Goal: Transaction & Acquisition: Purchase product/service

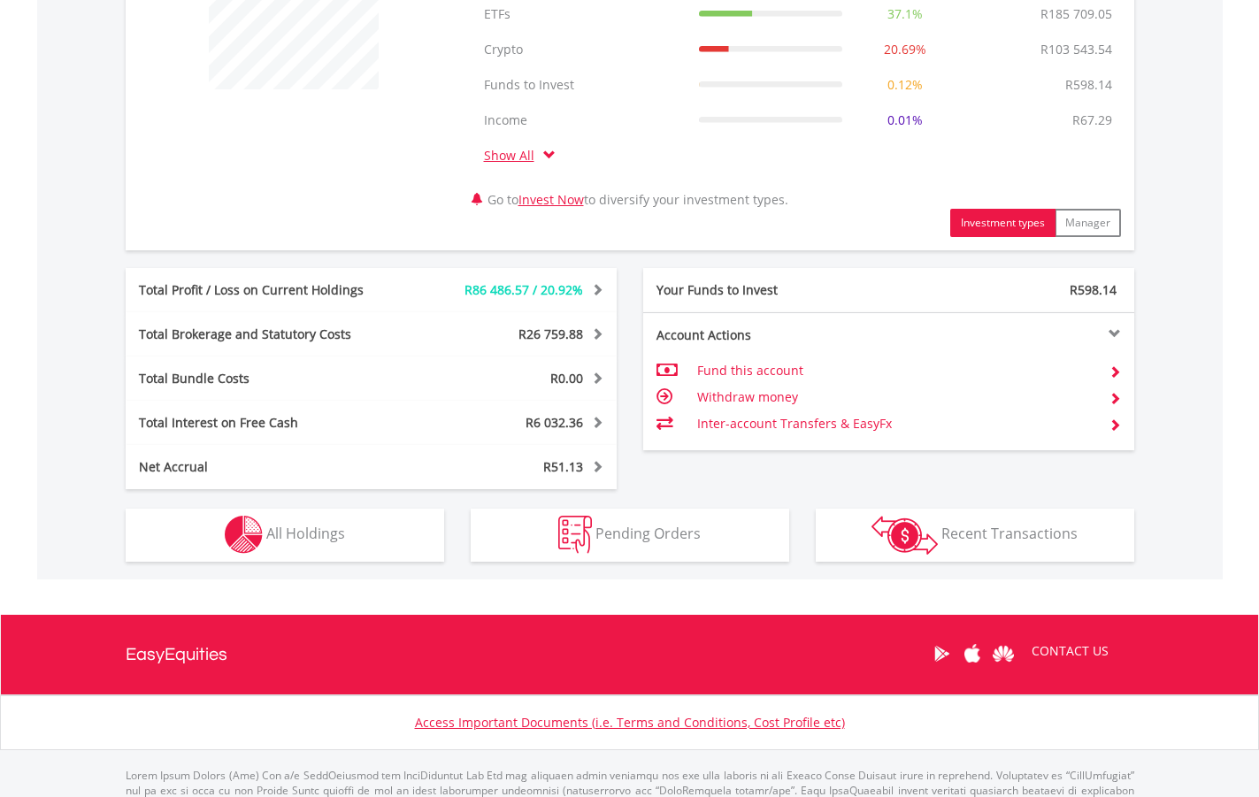
scroll to position [796, 0]
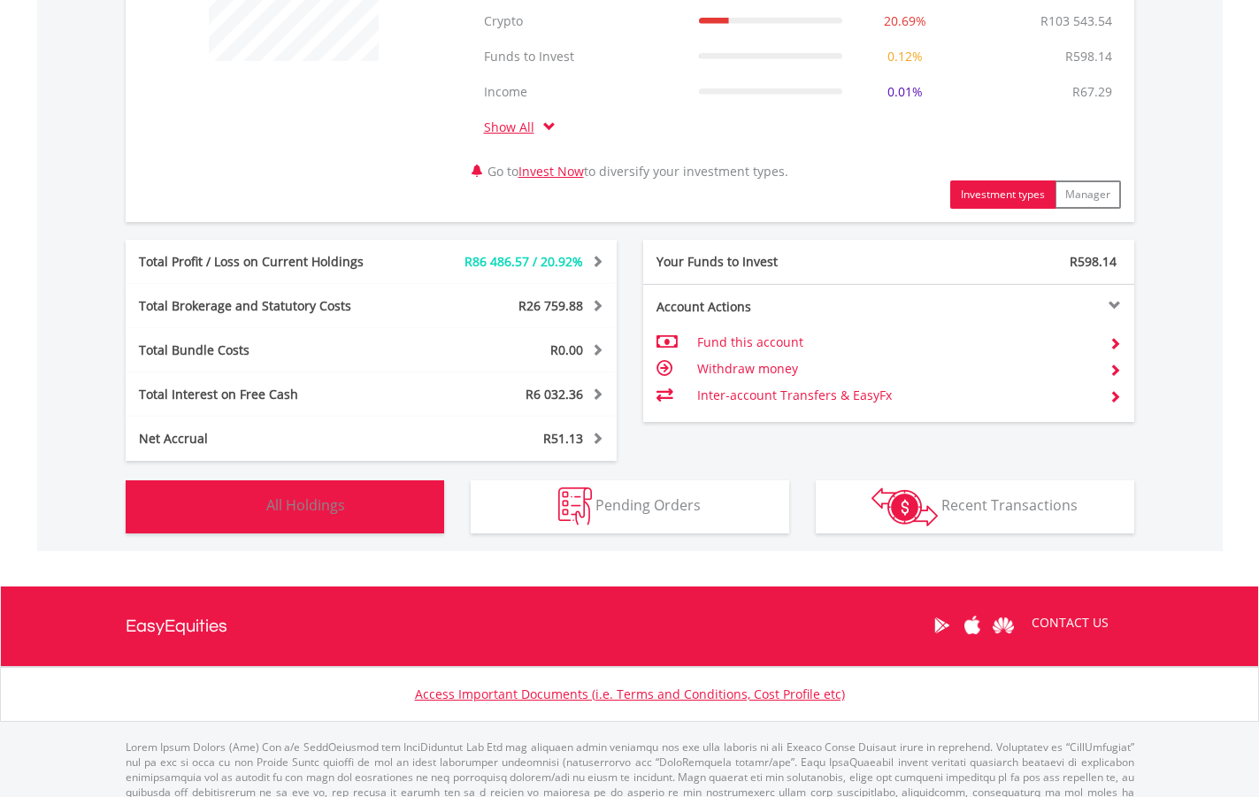
drag, startPoint x: 313, startPoint y: 526, endPoint x: 314, endPoint y: 512, distance: 13.3
click at [314, 525] on button "Holdings All Holdings" at bounding box center [285, 506] width 319 height 53
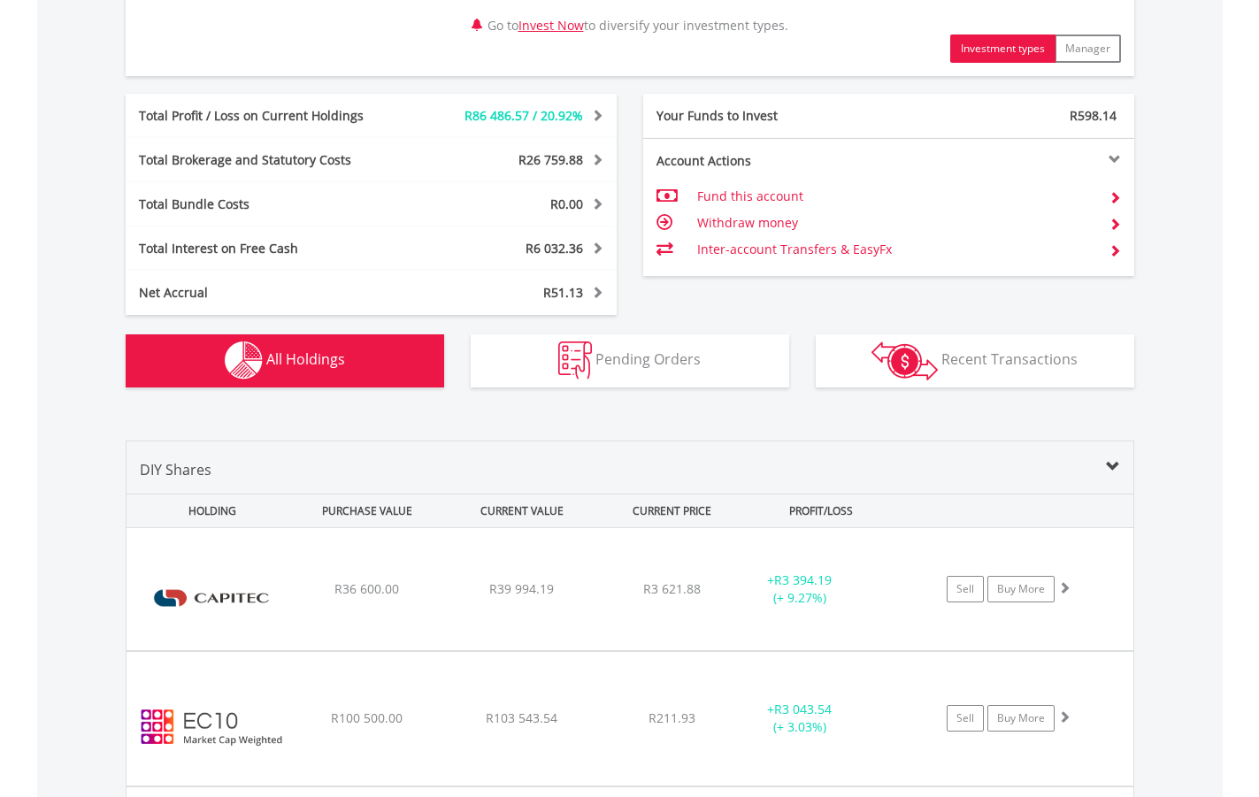
scroll to position [1444, 0]
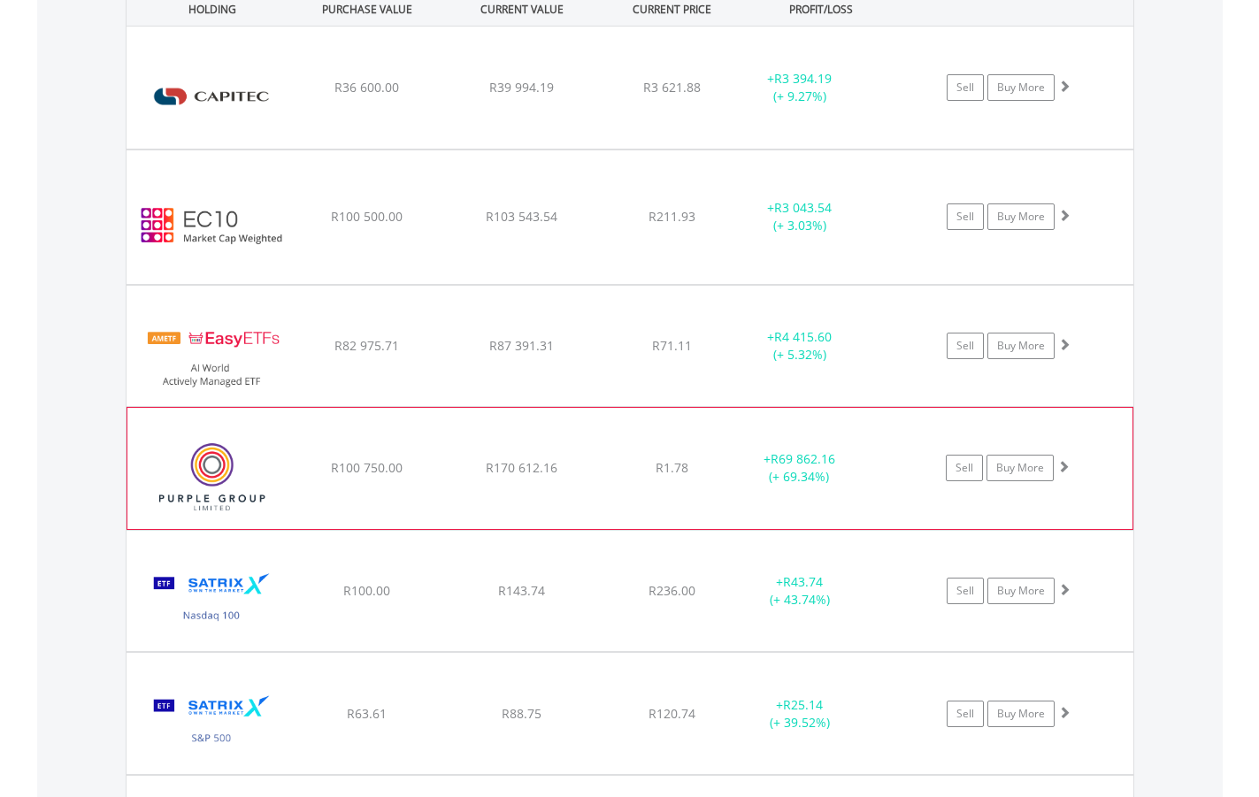
click at [1099, 149] on div "﻿ Purple Group Limited R100 750.00 R170 612.16 R1.78 + R69 862.16 (+ 69.34%) Se…" at bounding box center [630, 88] width 1007 height 122
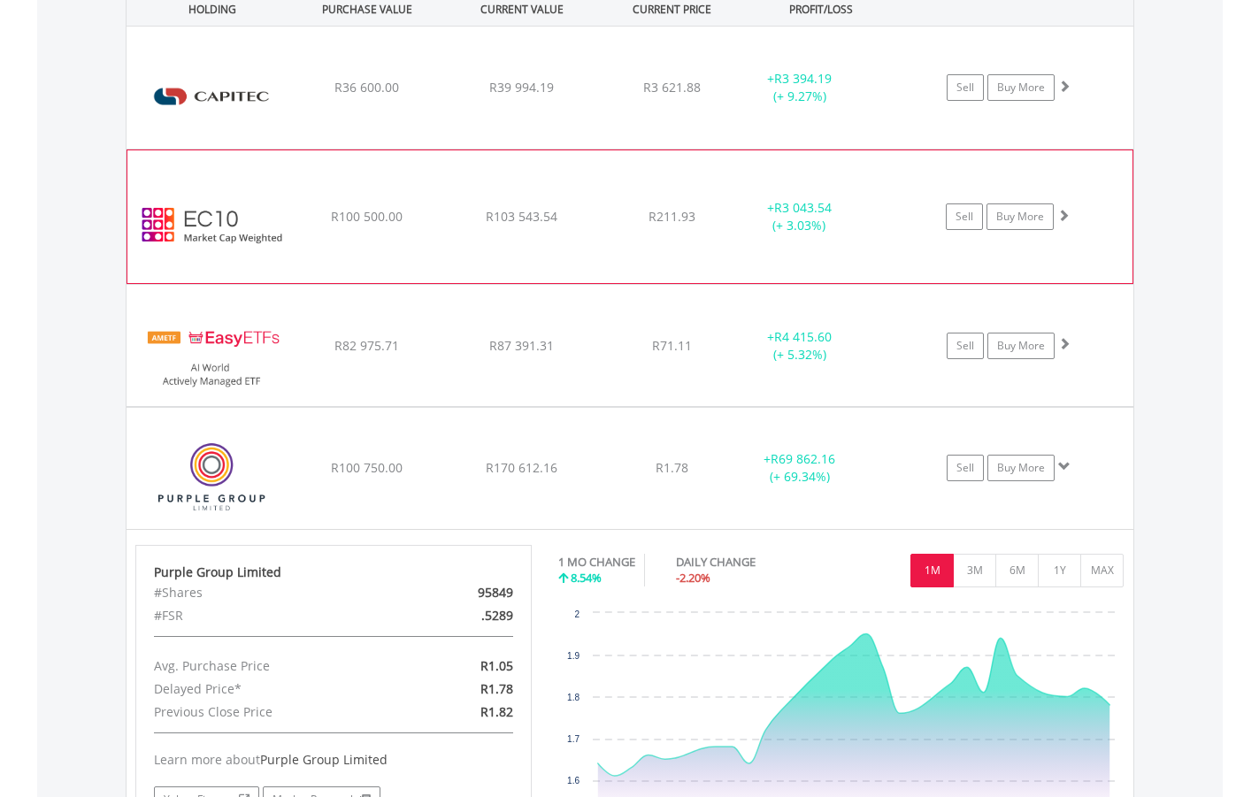
click at [1075, 101] on div "Sell Buy More" at bounding box center [1018, 87] width 232 height 27
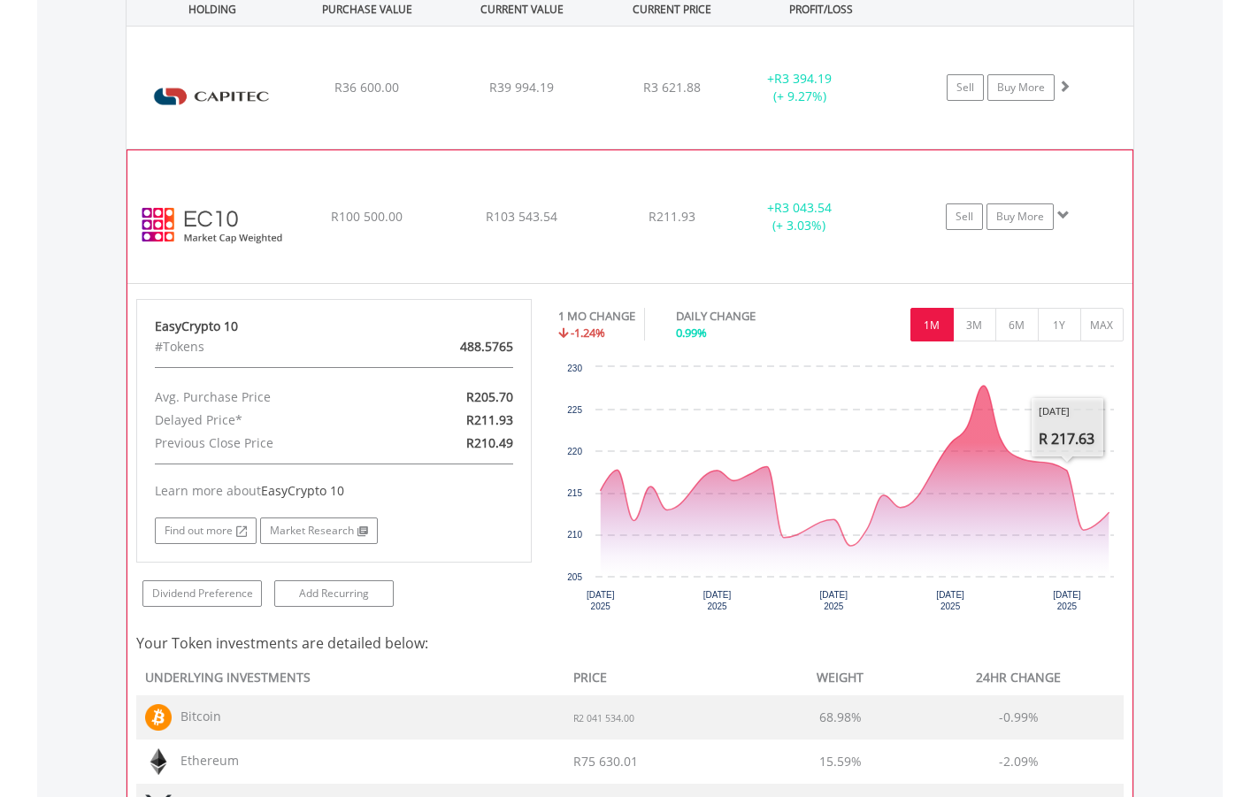
drag, startPoint x: 1081, startPoint y: 197, endPoint x: 1101, endPoint y: 239, distance: 45.9
click at [1082, 149] on div "﻿ EasyCrypto 10 R100 500.00 R103 543.54 R211.93 + R3 043.54 (+ 3.03%) Sell Buy …" at bounding box center [630, 88] width 1007 height 122
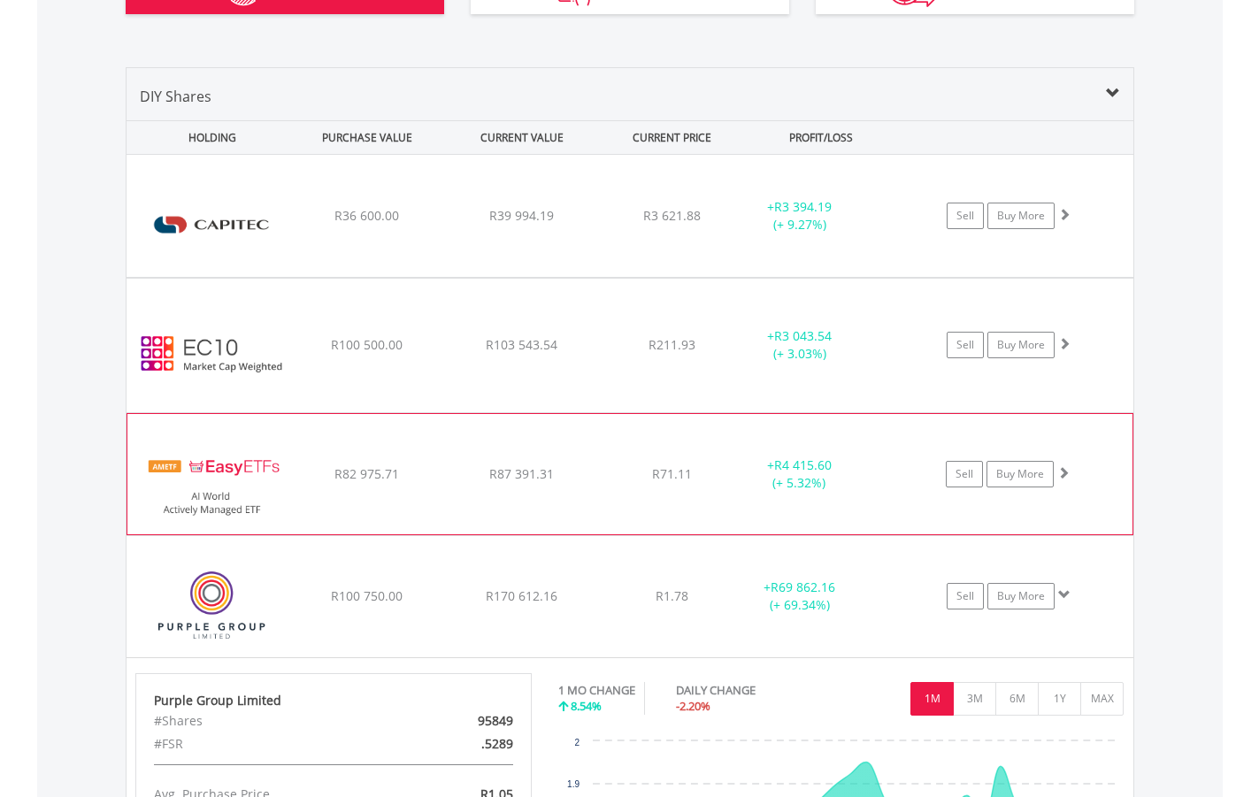
scroll to position [1267, 0]
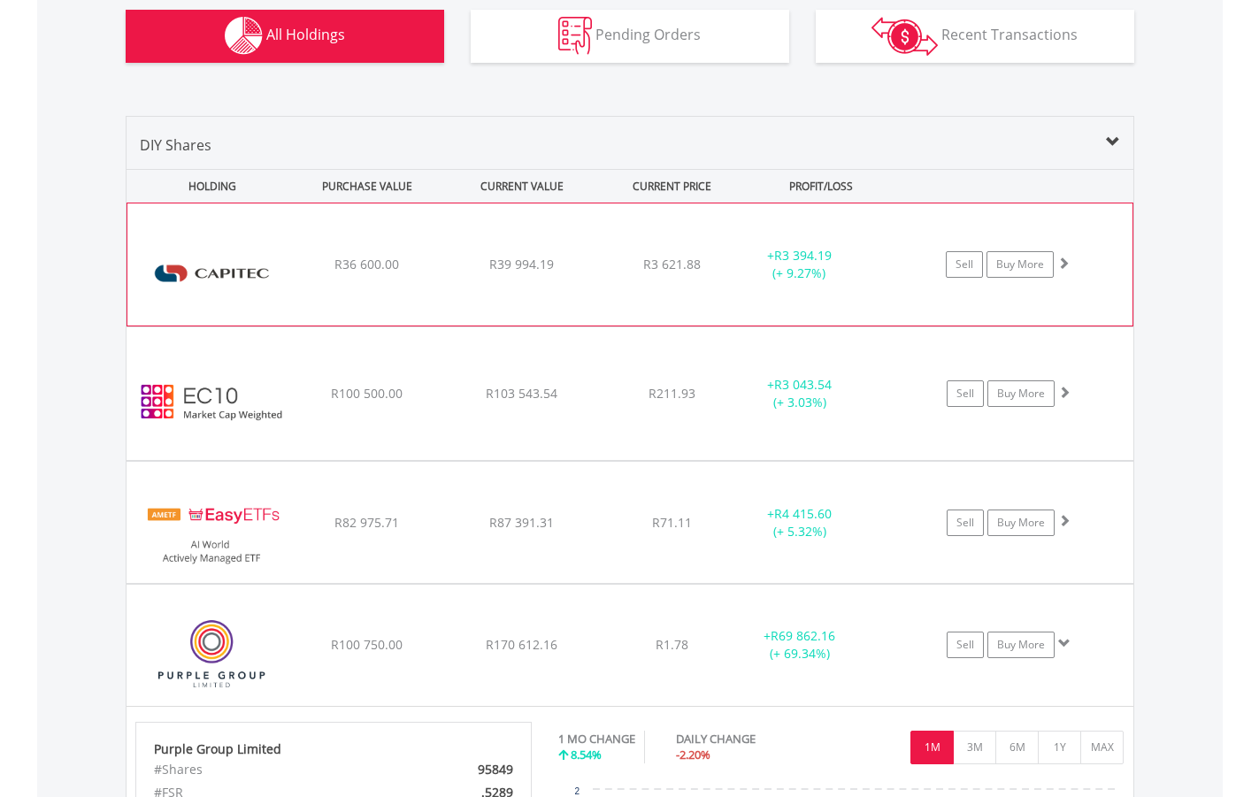
click at [1101, 262] on div "Sell Buy More" at bounding box center [1016, 264] width 231 height 27
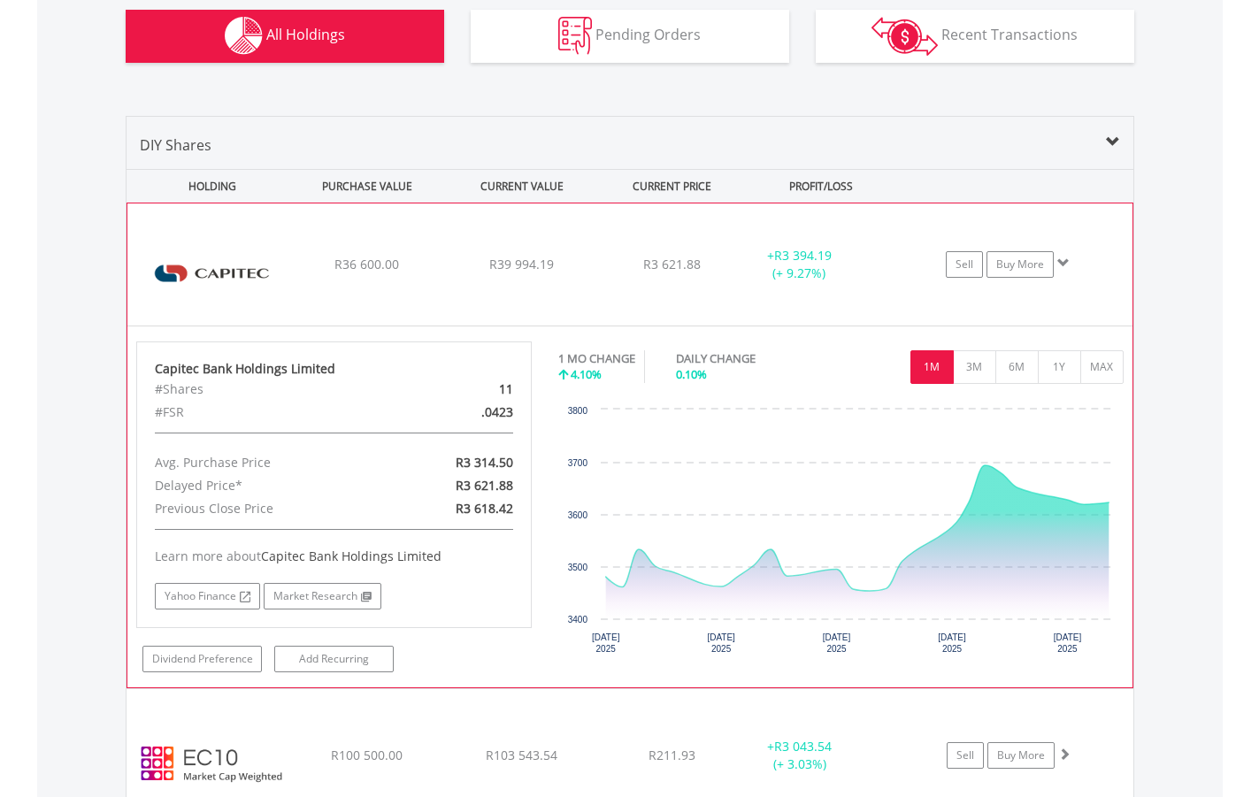
click at [1101, 262] on div "Sell Buy More" at bounding box center [1016, 264] width 231 height 27
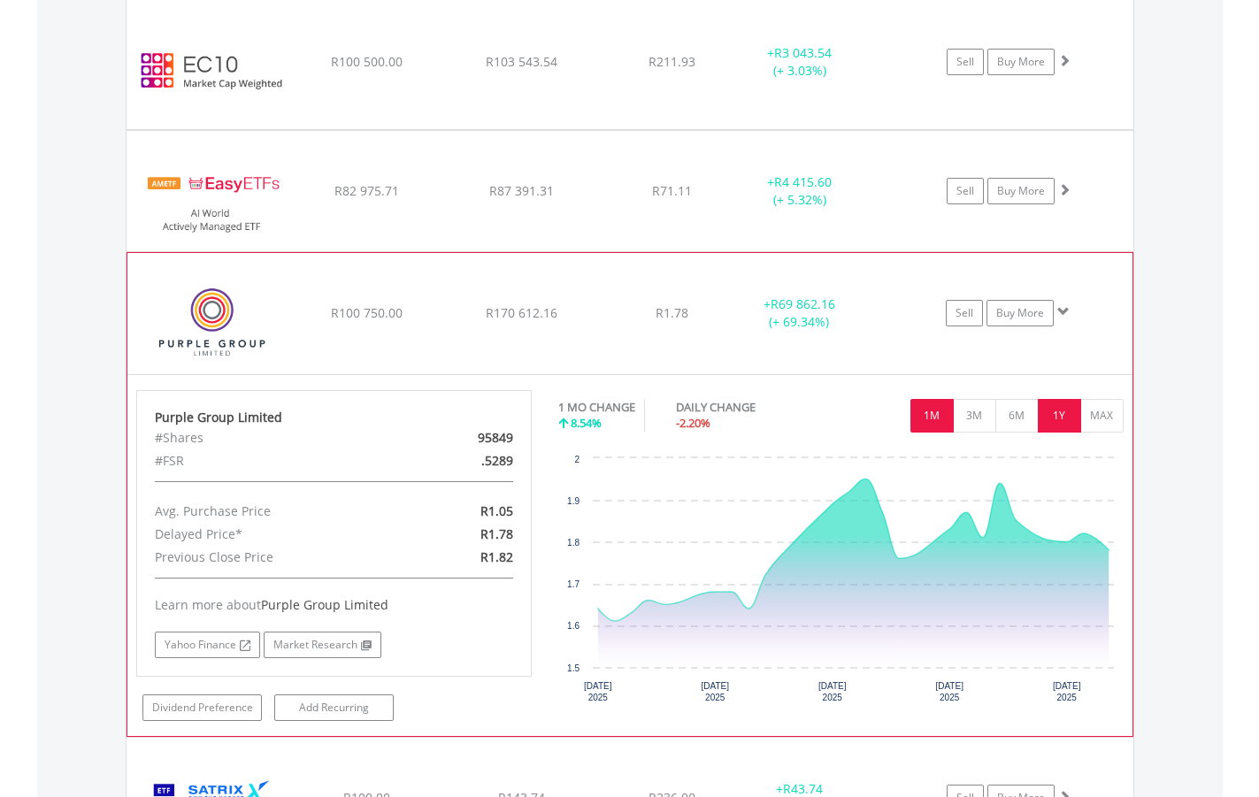
scroll to position [1709, 0]
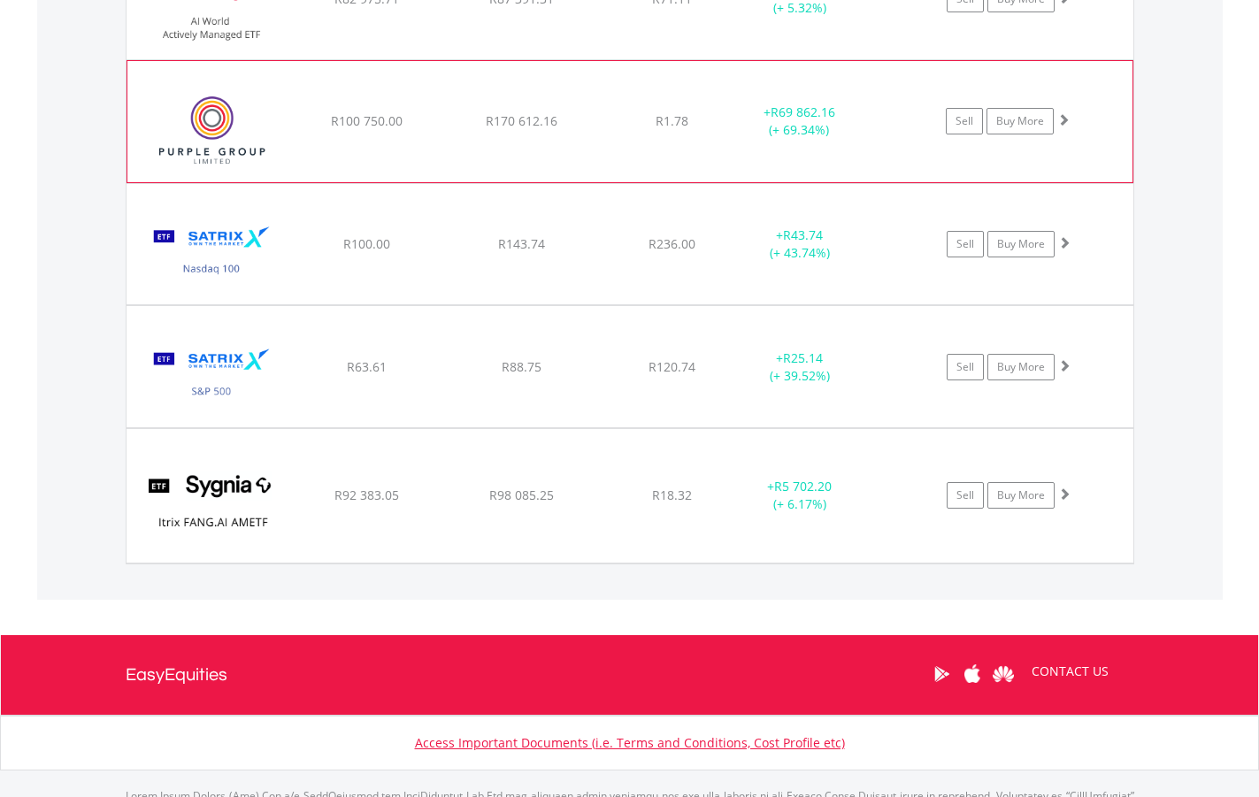
scroll to position [1884, 0]
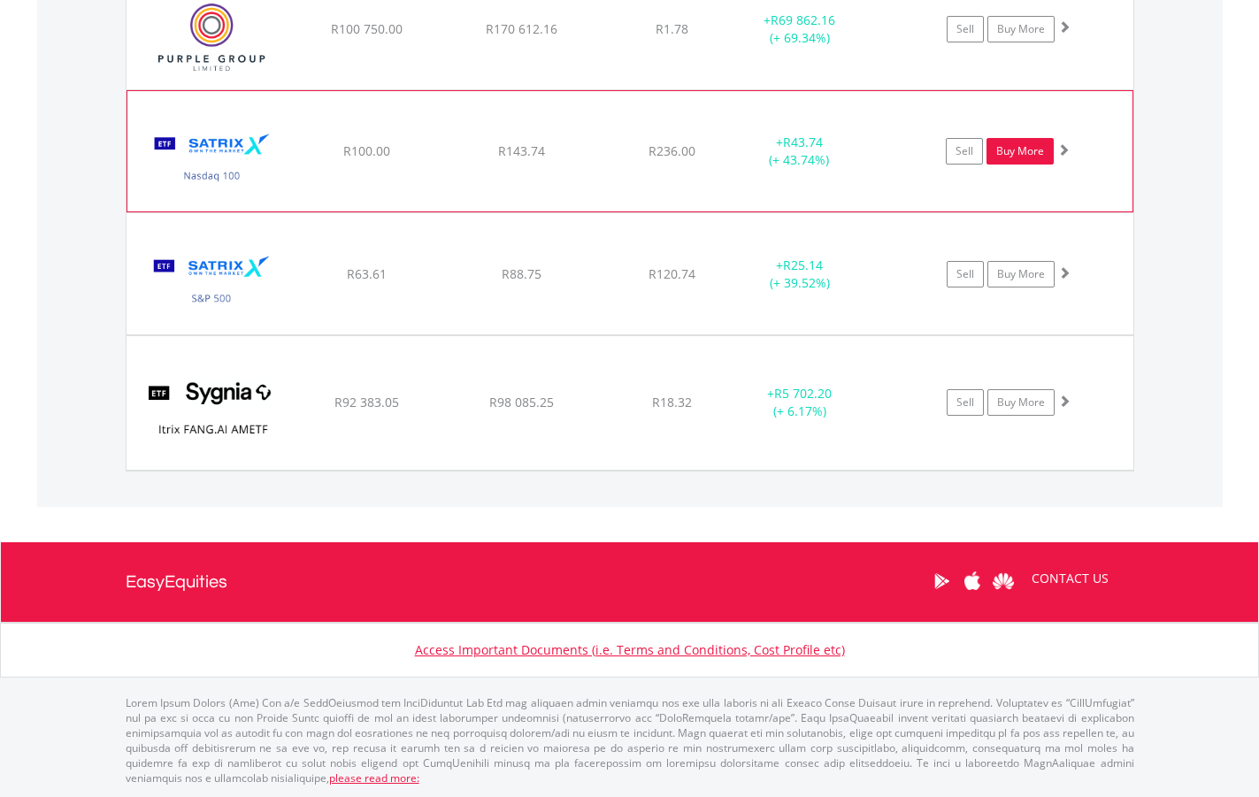
click at [1053, 139] on link "Buy More" at bounding box center [1019, 151] width 67 height 27
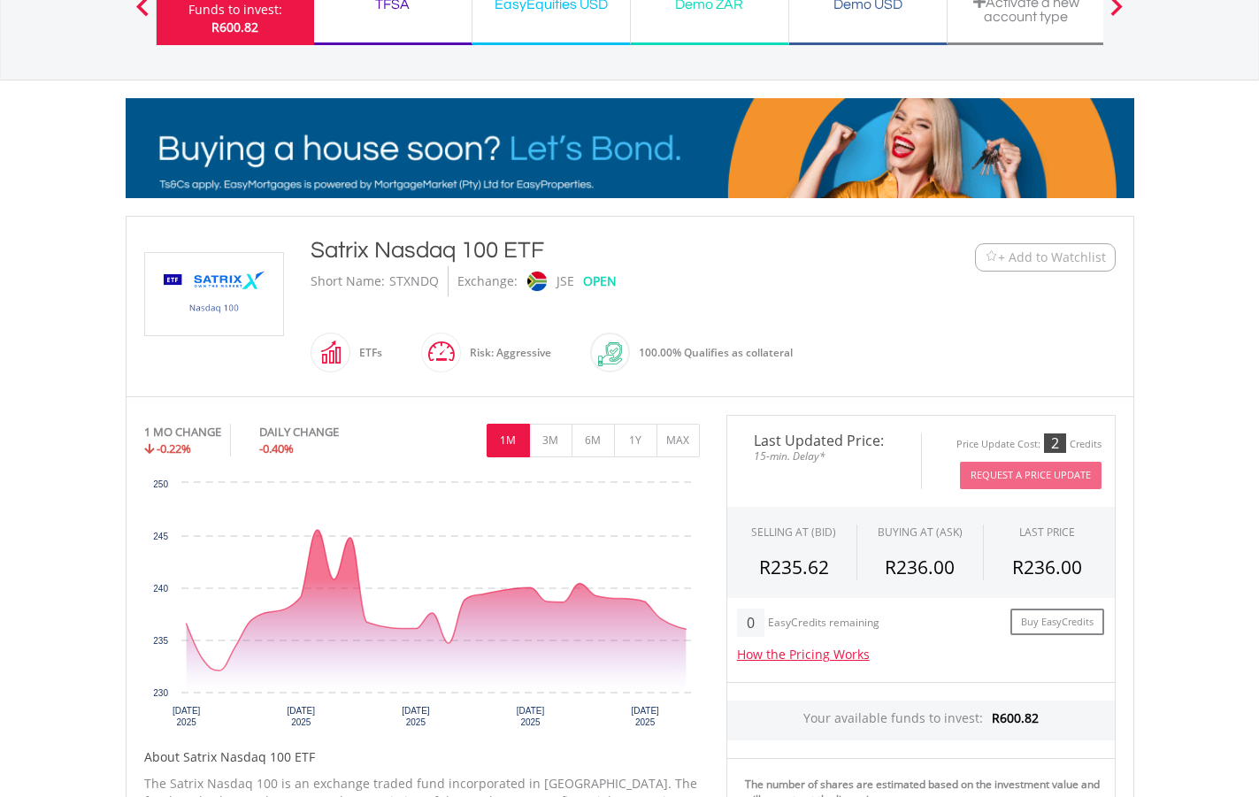
scroll to position [177, 0]
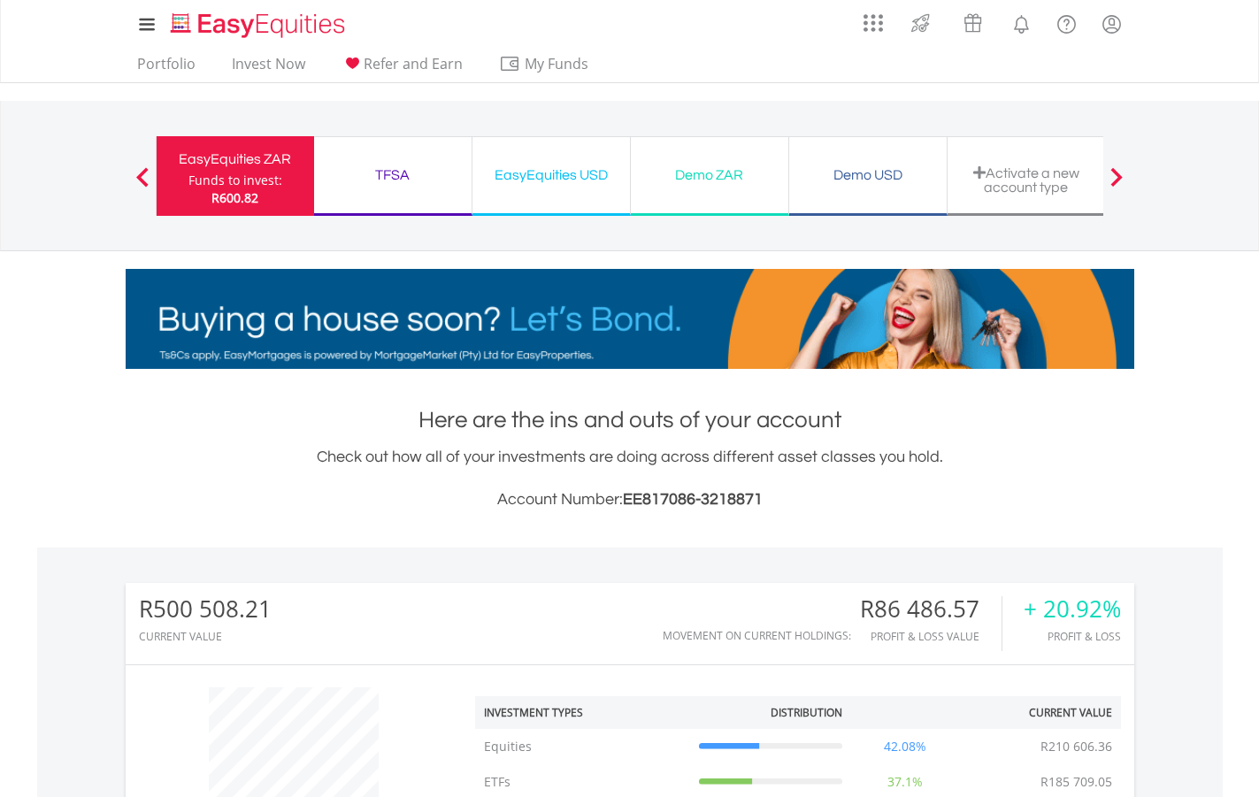
click at [567, 165] on div "EasyEquities USD" at bounding box center [551, 175] width 136 height 25
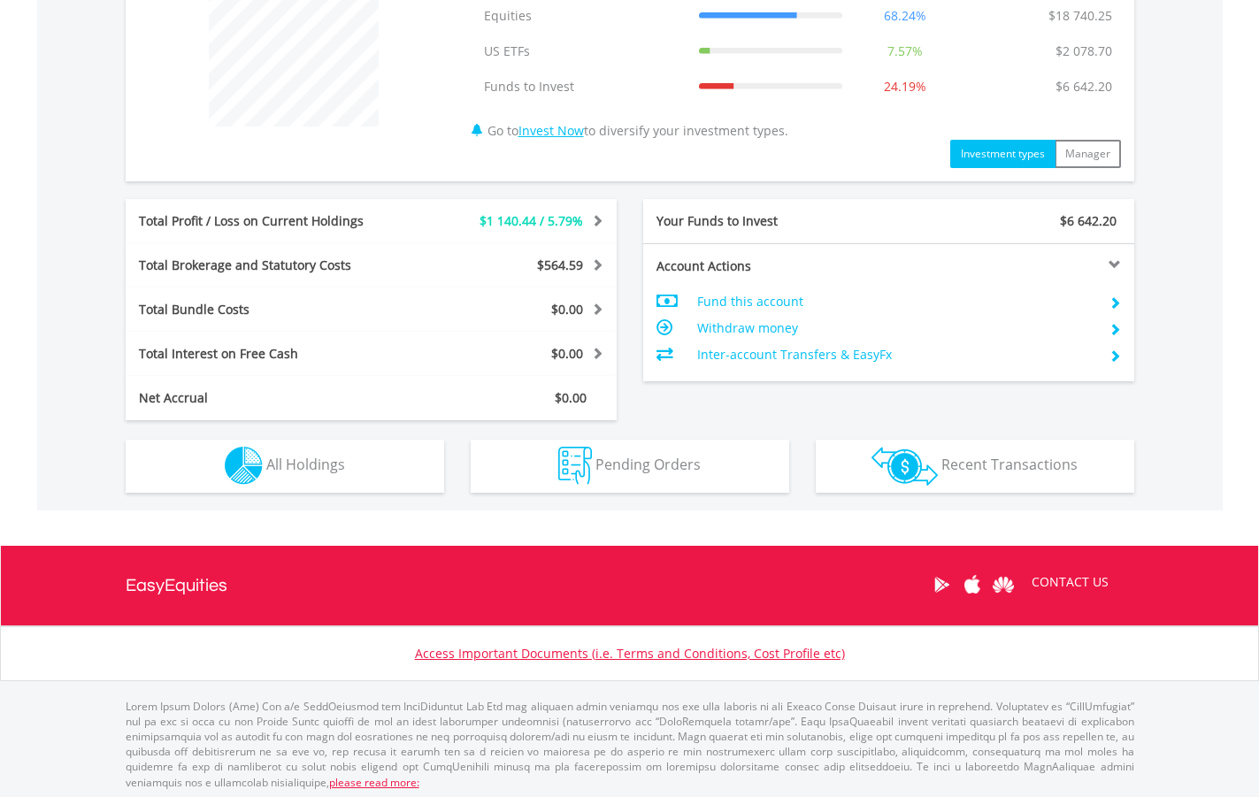
scroll to position [735, 0]
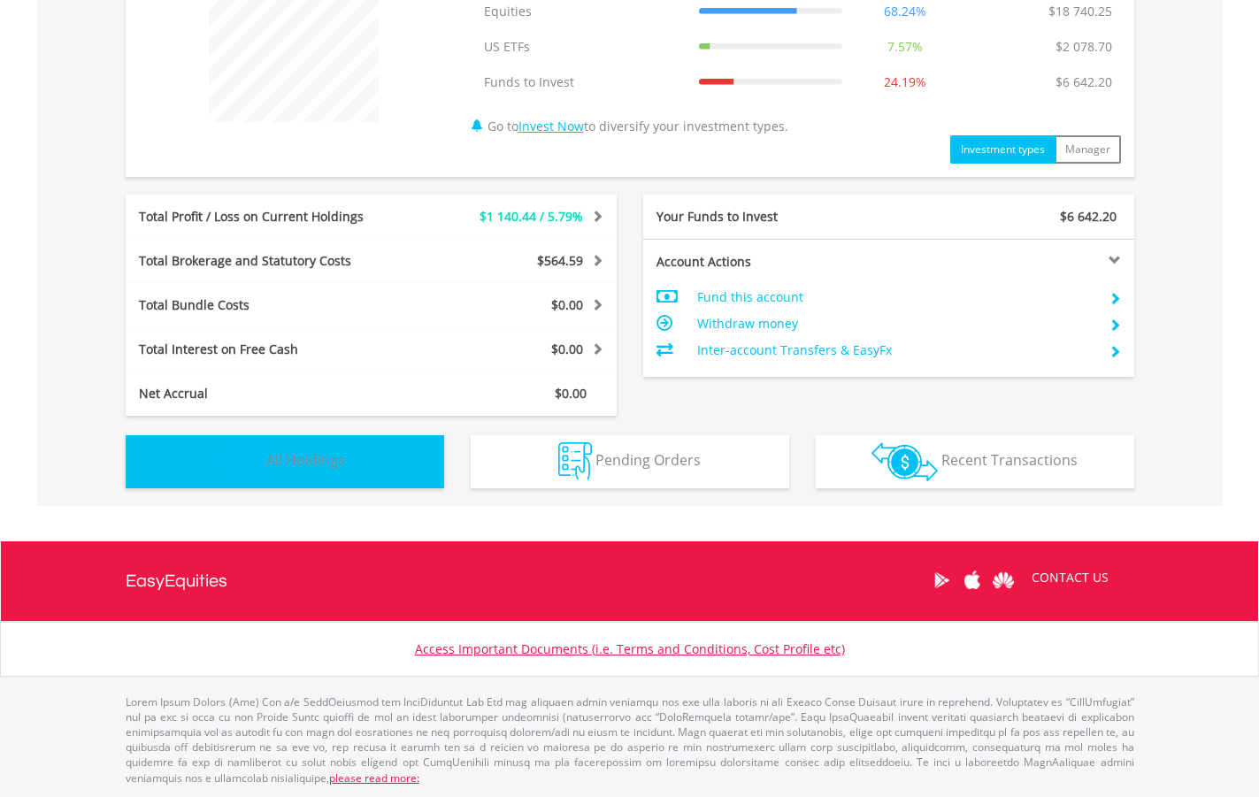
click at [296, 470] on button "Holdings All Holdings" at bounding box center [285, 461] width 319 height 53
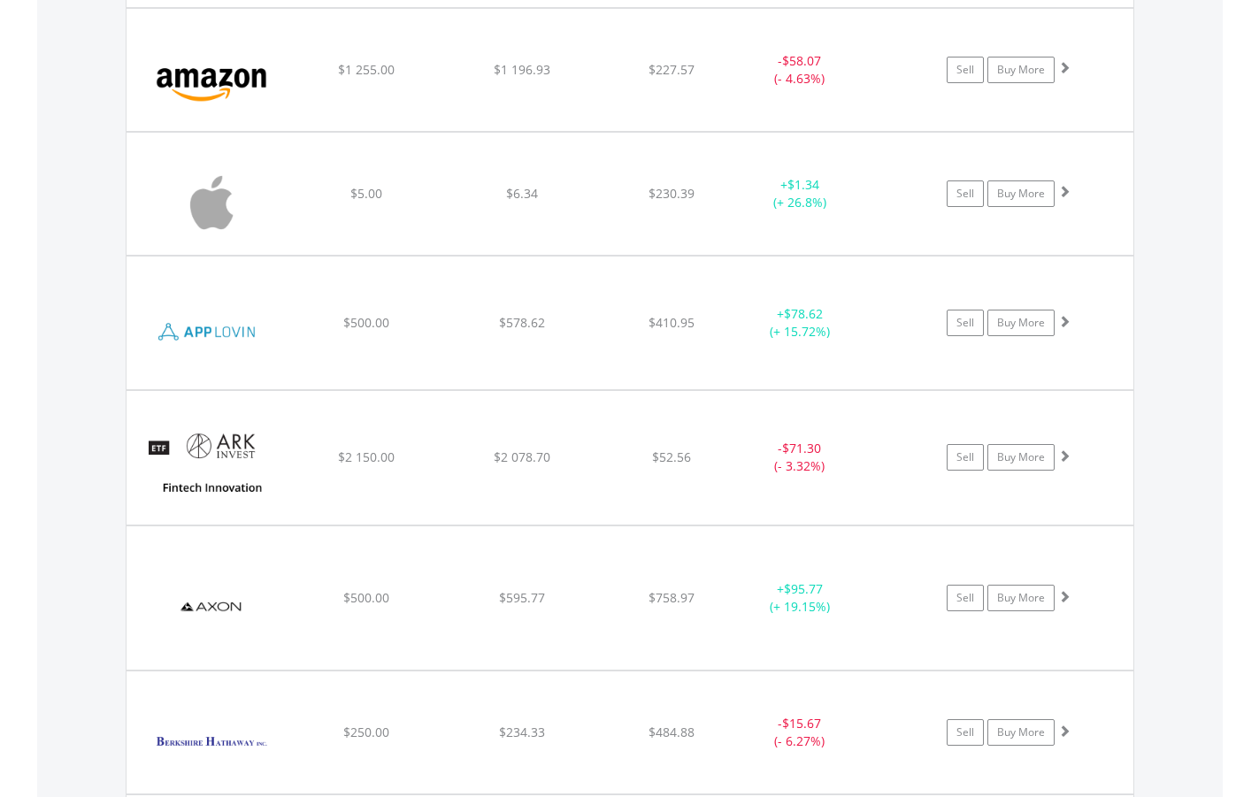
scroll to position [1631, 0]
